Goal: Contribute content: Add original content to the website for others to see

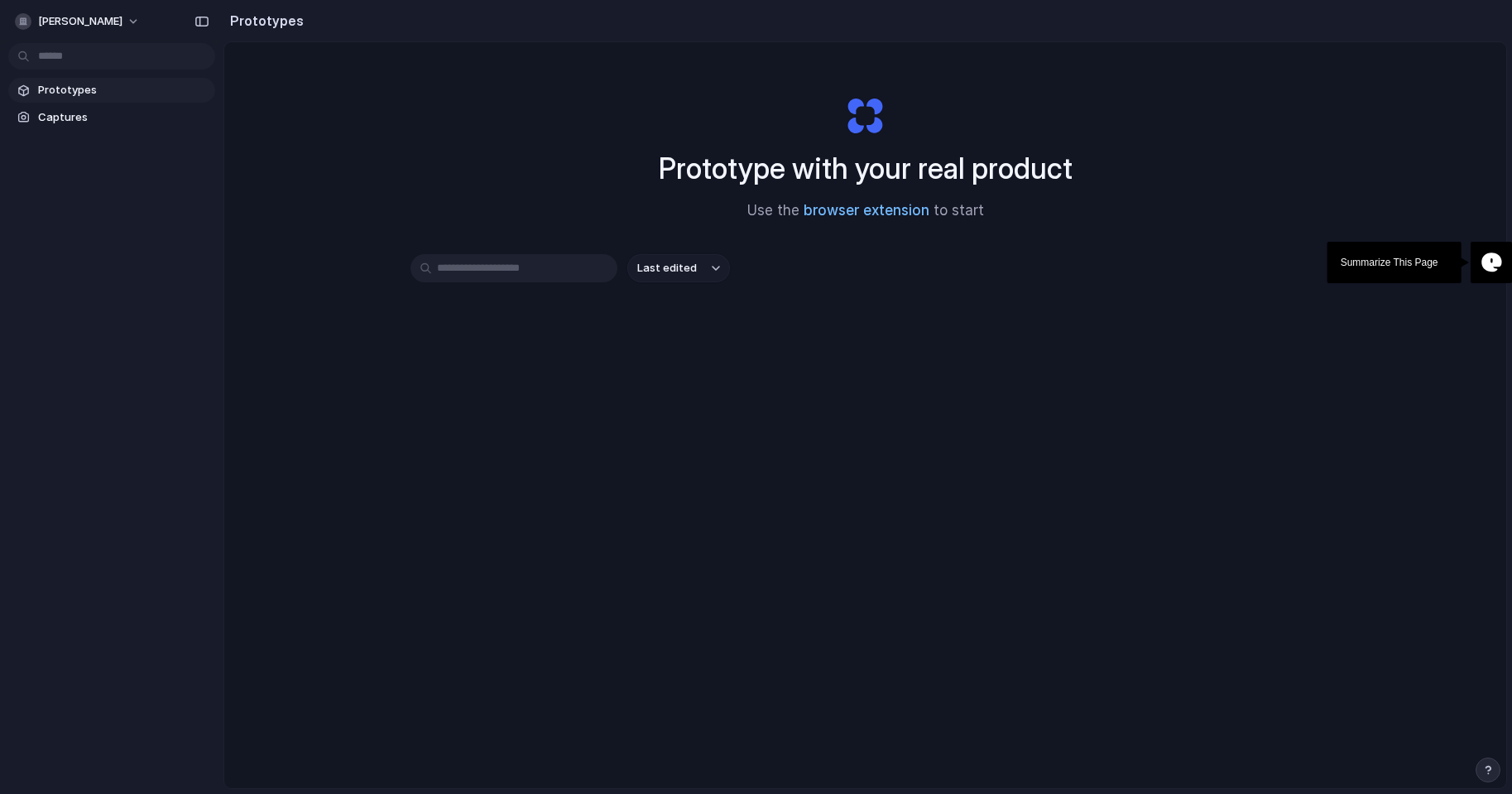
click at [843, 205] on link "browser extension" at bounding box center [867, 210] width 126 height 17
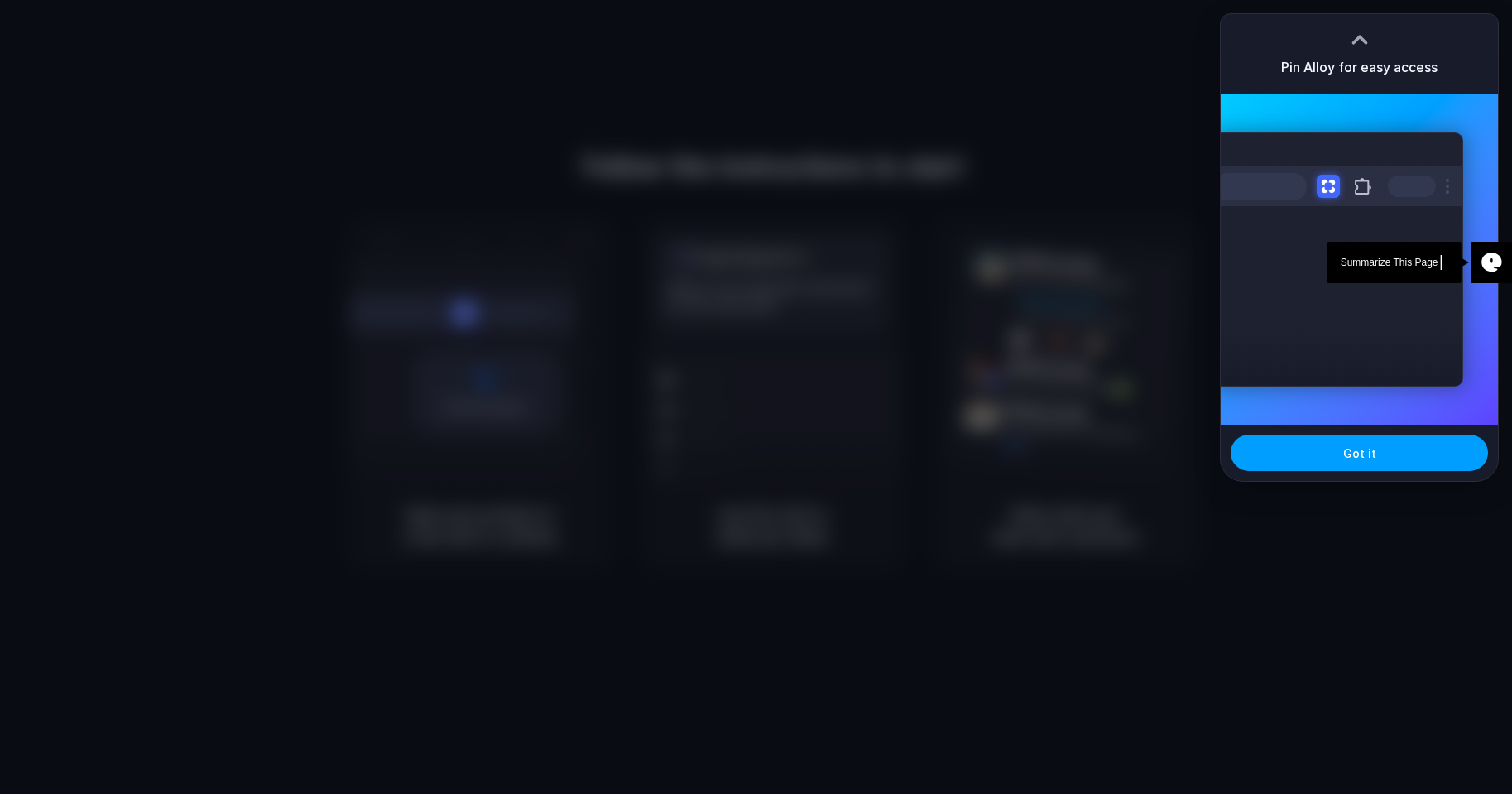
click at [1409, 461] on button "Got it" at bounding box center [1360, 452] width 257 height 36
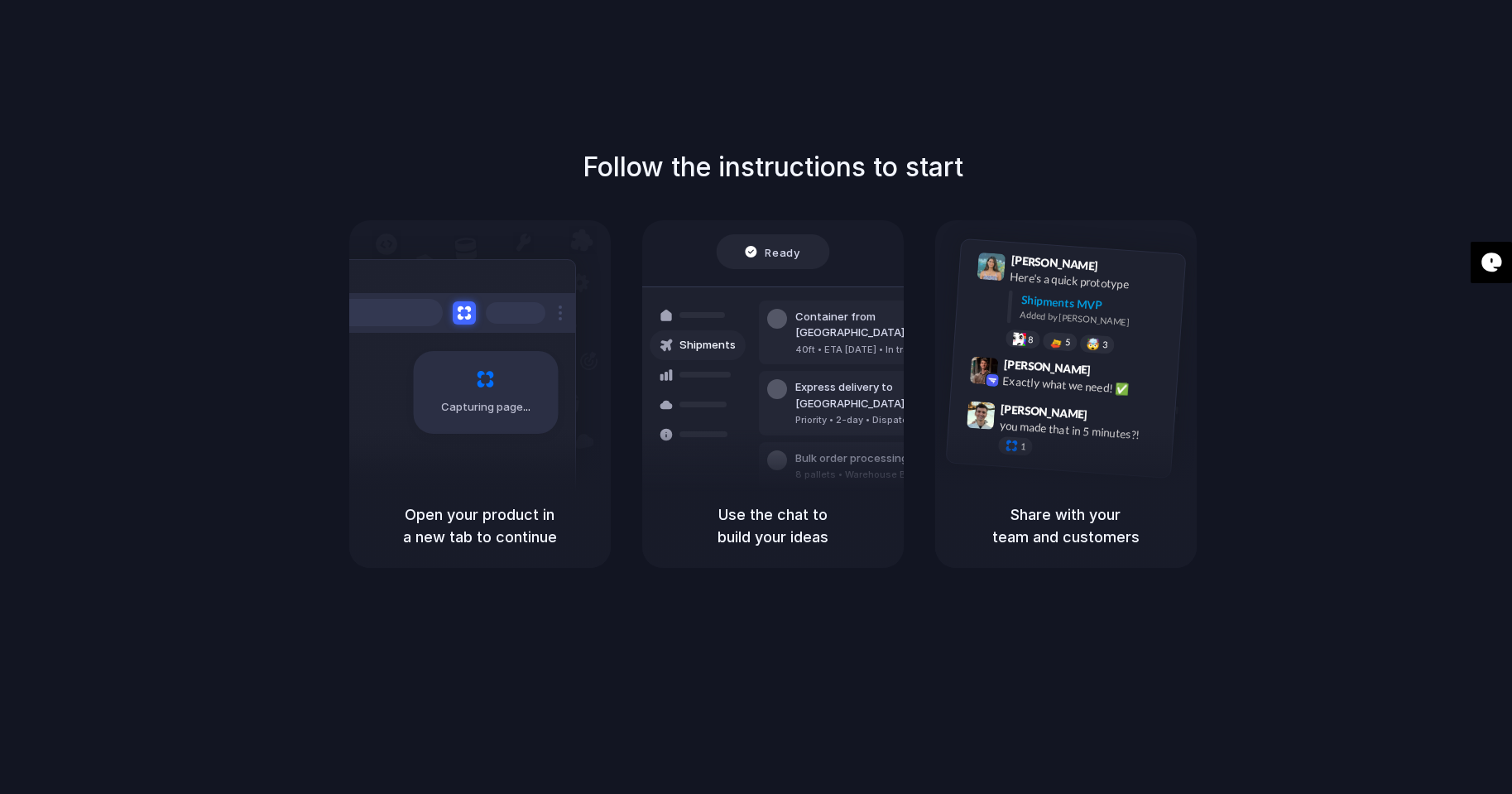
click at [756, 397] on div at bounding box center [756, 397] width 0 height 0
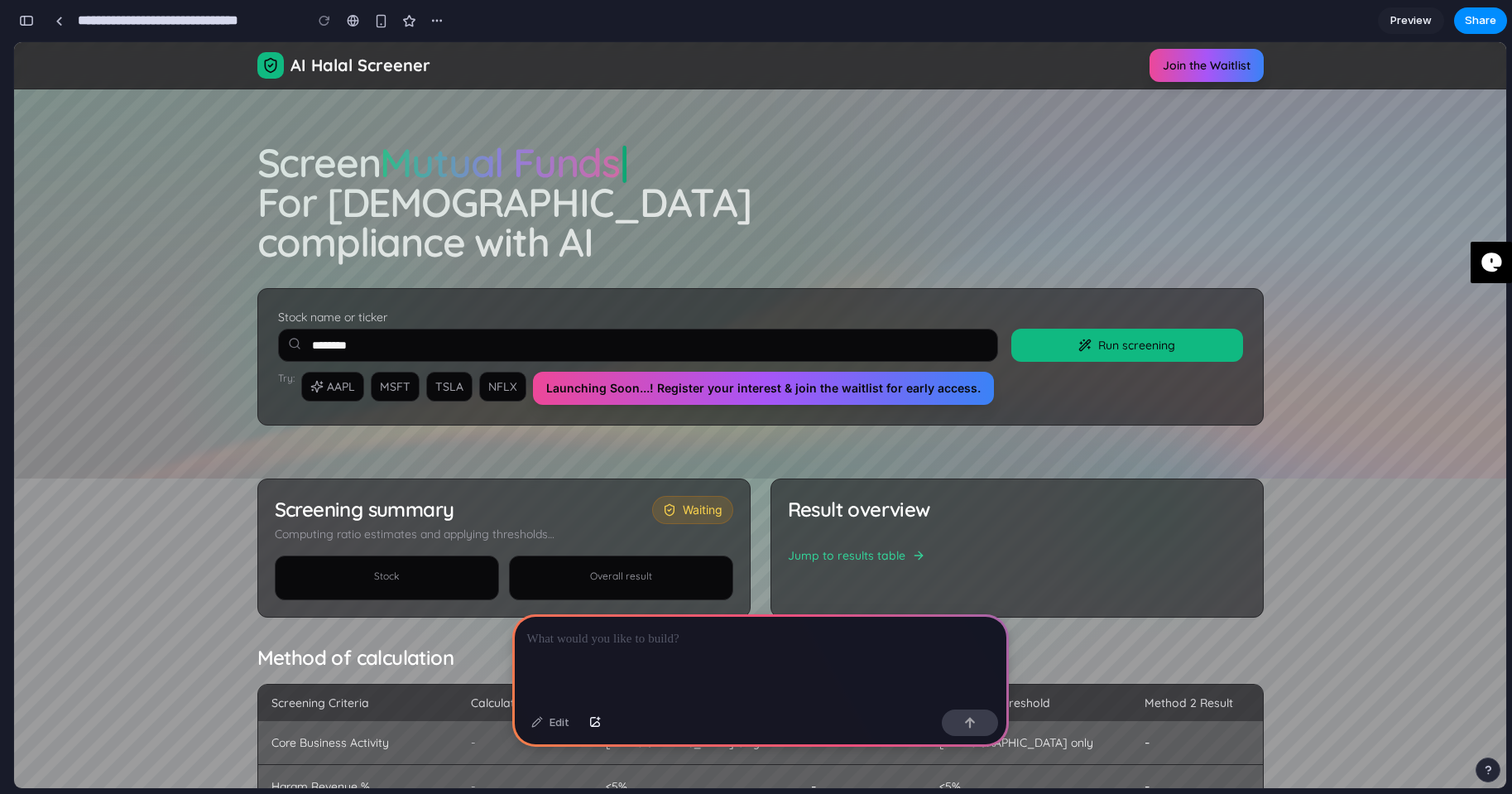
click at [1405, 29] on link "Preview" at bounding box center [1411, 21] width 66 height 27
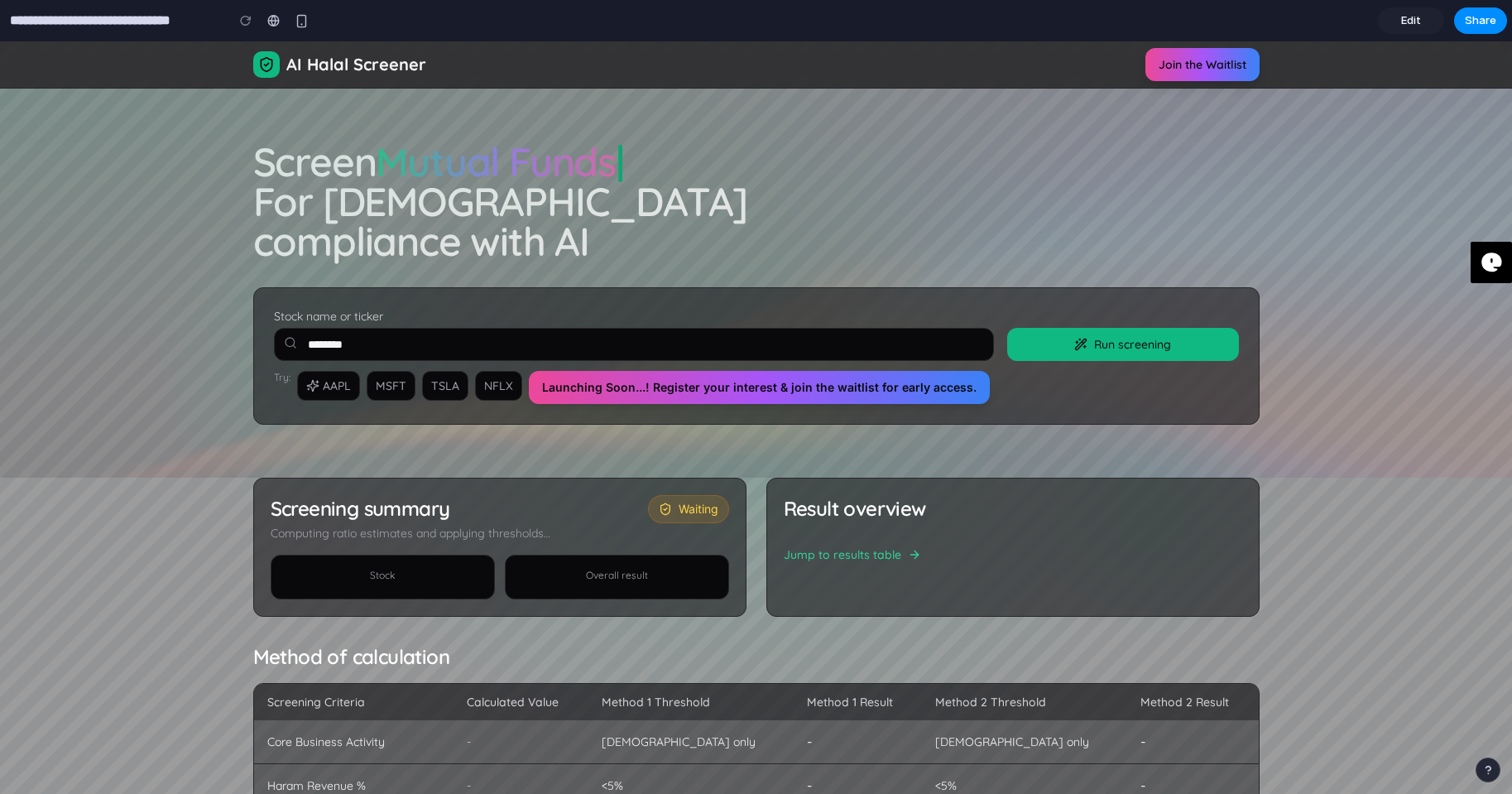
click at [403, 168] on div at bounding box center [756, 283] width 1512 height 389
click at [522, 167] on div at bounding box center [756, 283] width 1512 height 389
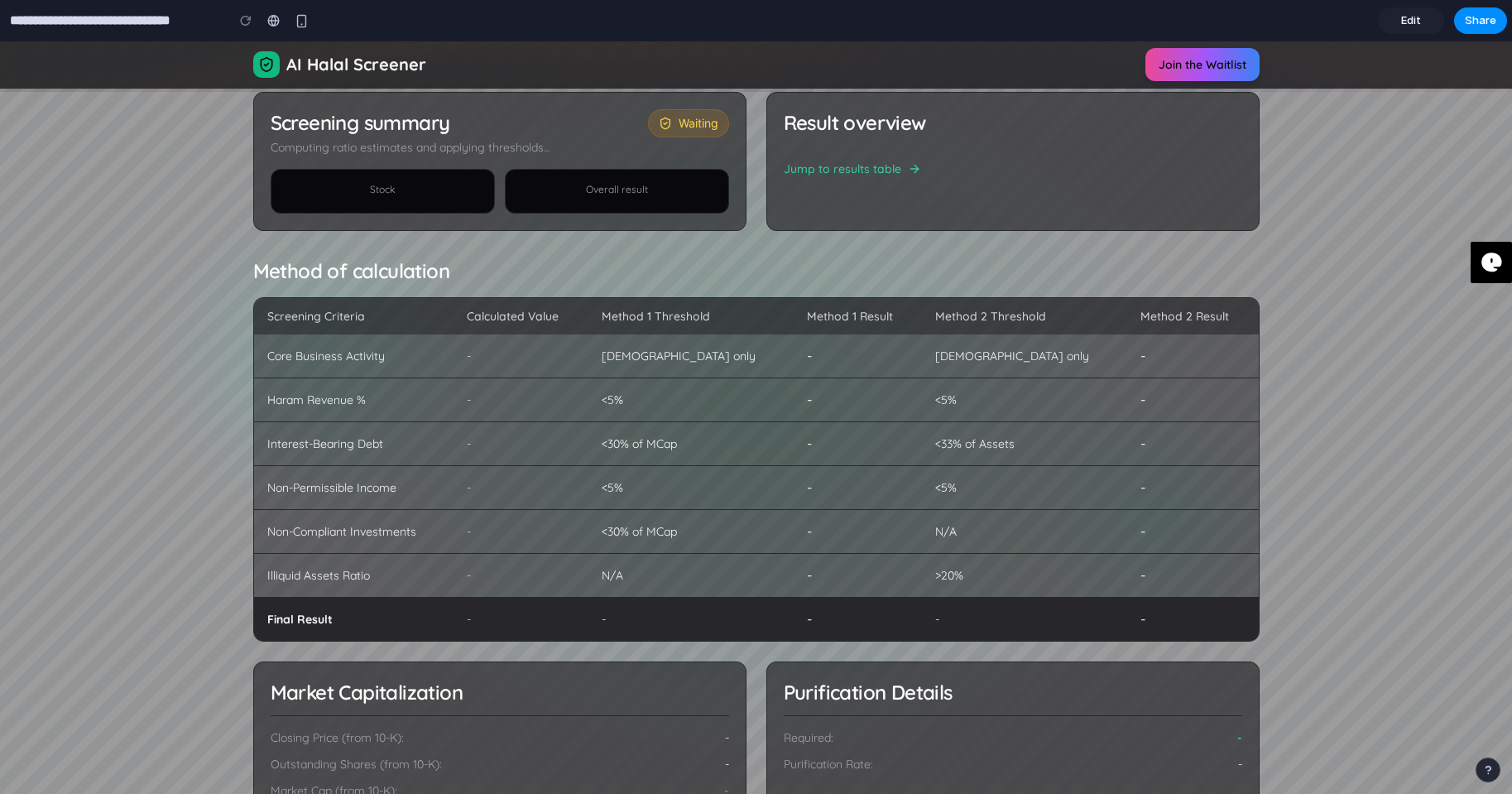
scroll to position [414, 0]
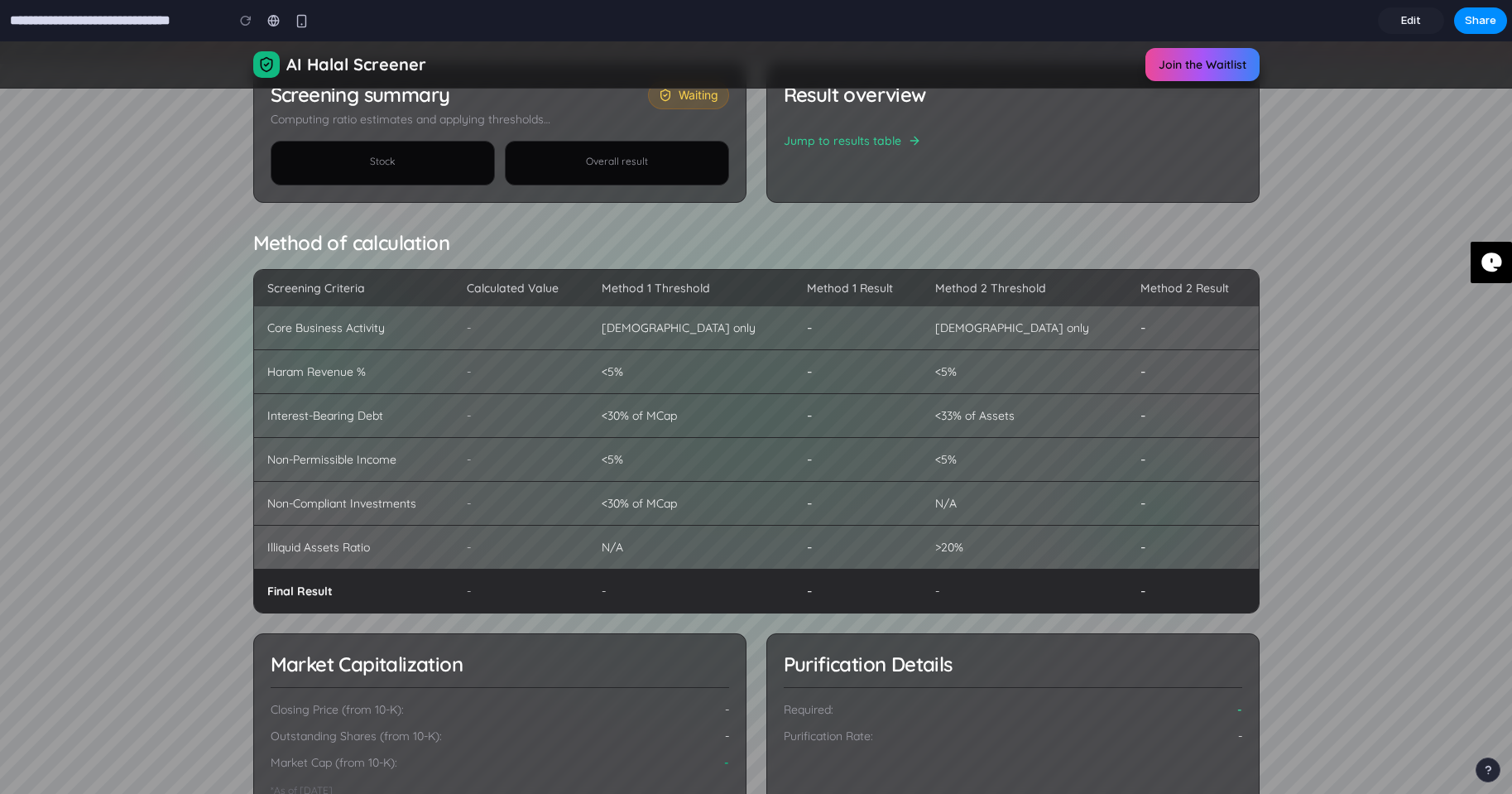
click at [1398, 26] on link "Edit" at bounding box center [1411, 21] width 66 height 27
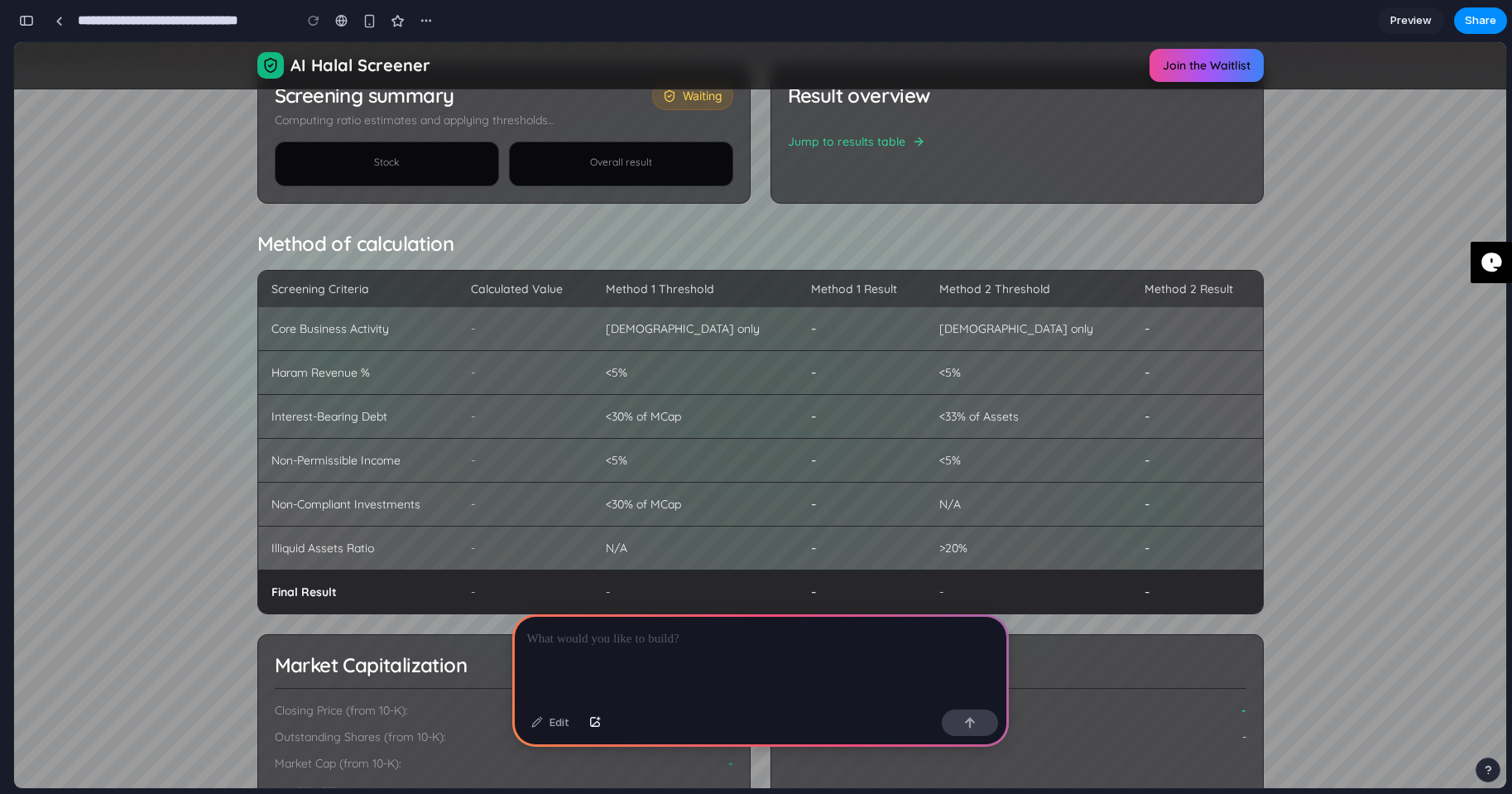
click at [771, 633] on p at bounding box center [760, 639] width 467 height 20
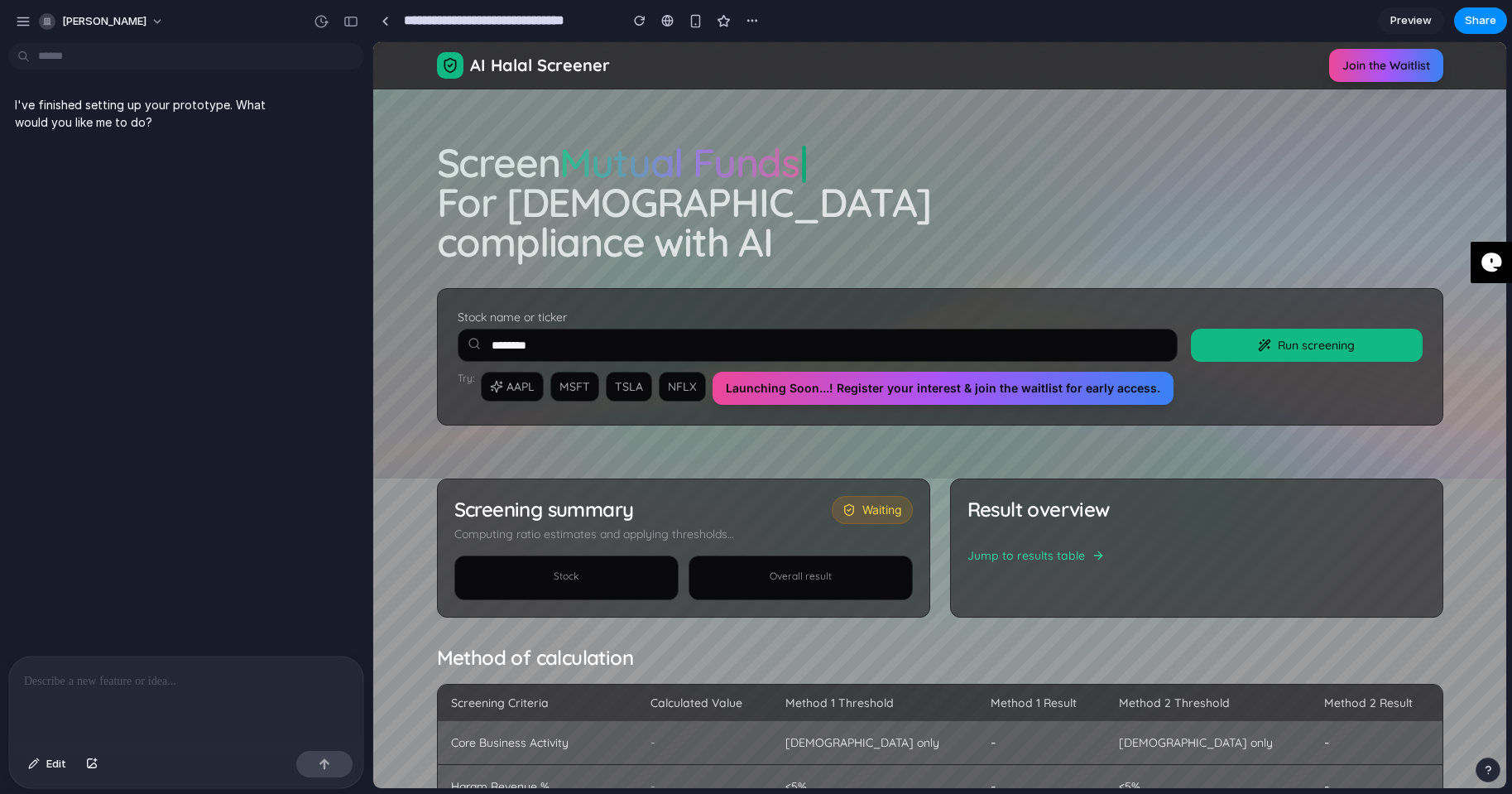
click at [119, 698] on div at bounding box center [186, 700] width 355 height 87
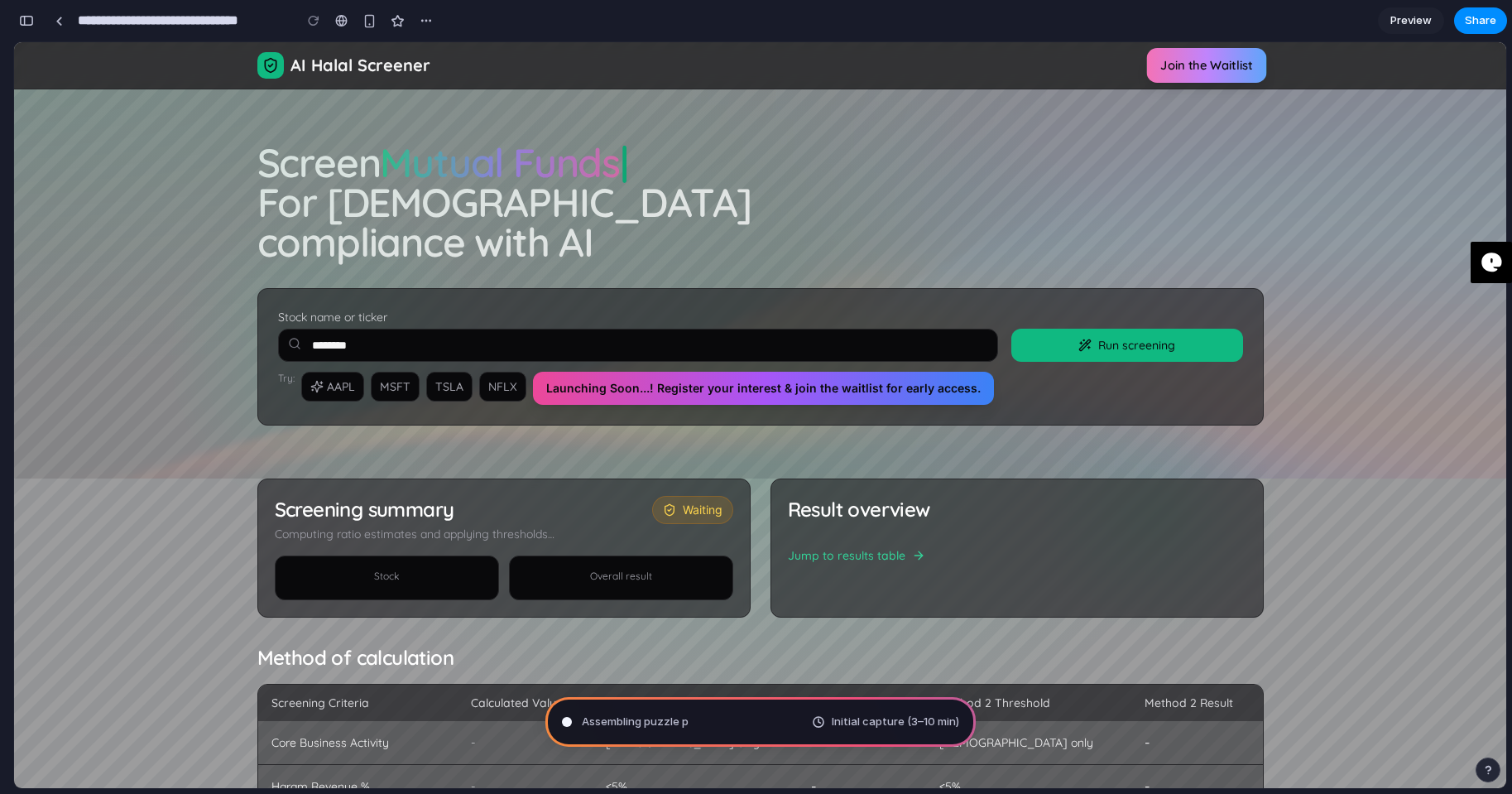
type input "**********"
